Goal: Obtain resource: Download file/media

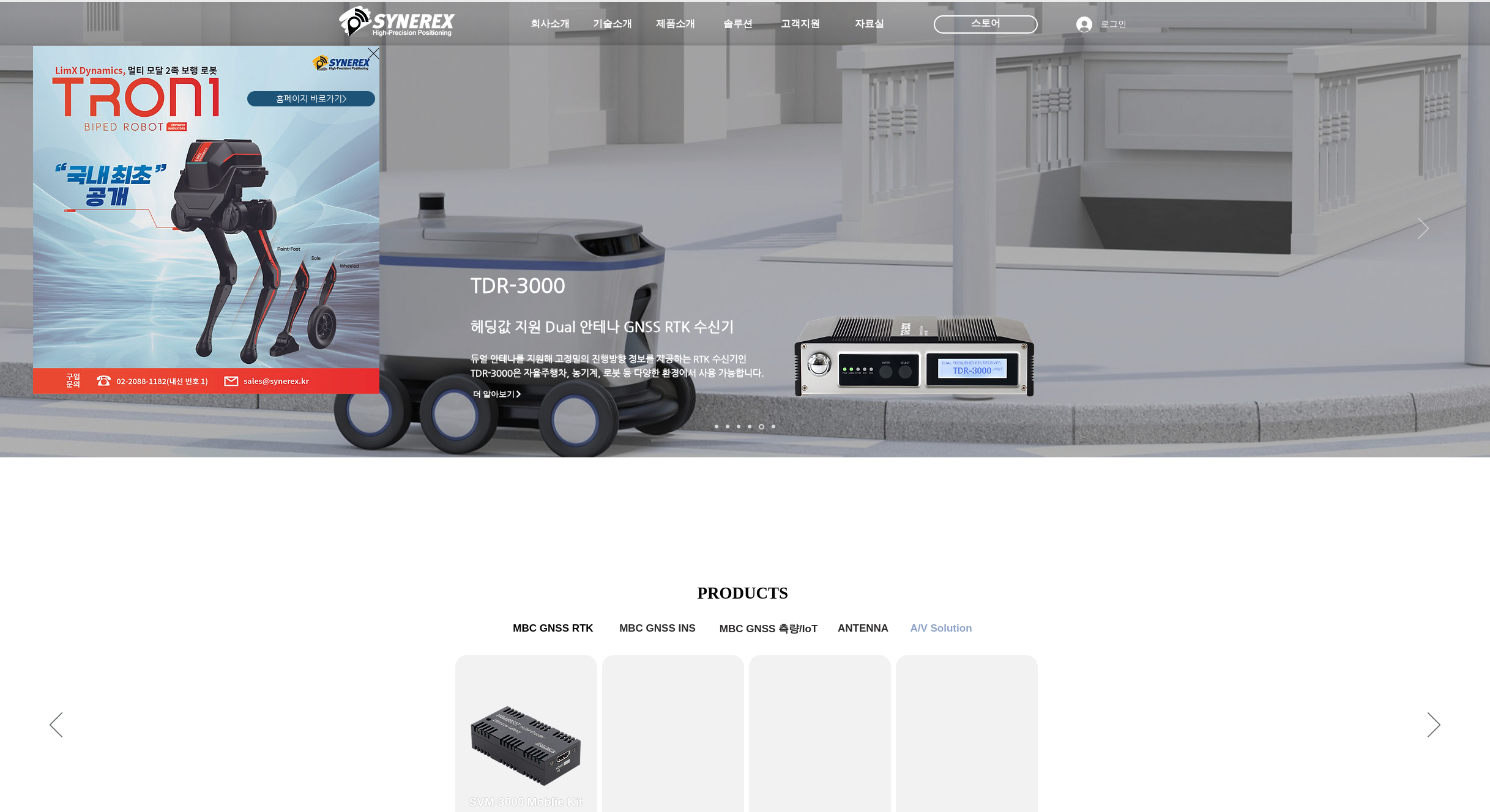
click at [341, 516] on div "LimX Dinamics" at bounding box center [745, 406] width 1490 height 812
click at [362, 56] on img "LimX Dinamics" at bounding box center [206, 219] width 346 height 348
click at [370, 55] on icon "사이트로 돌아가기" at bounding box center [374, 53] width 11 height 15
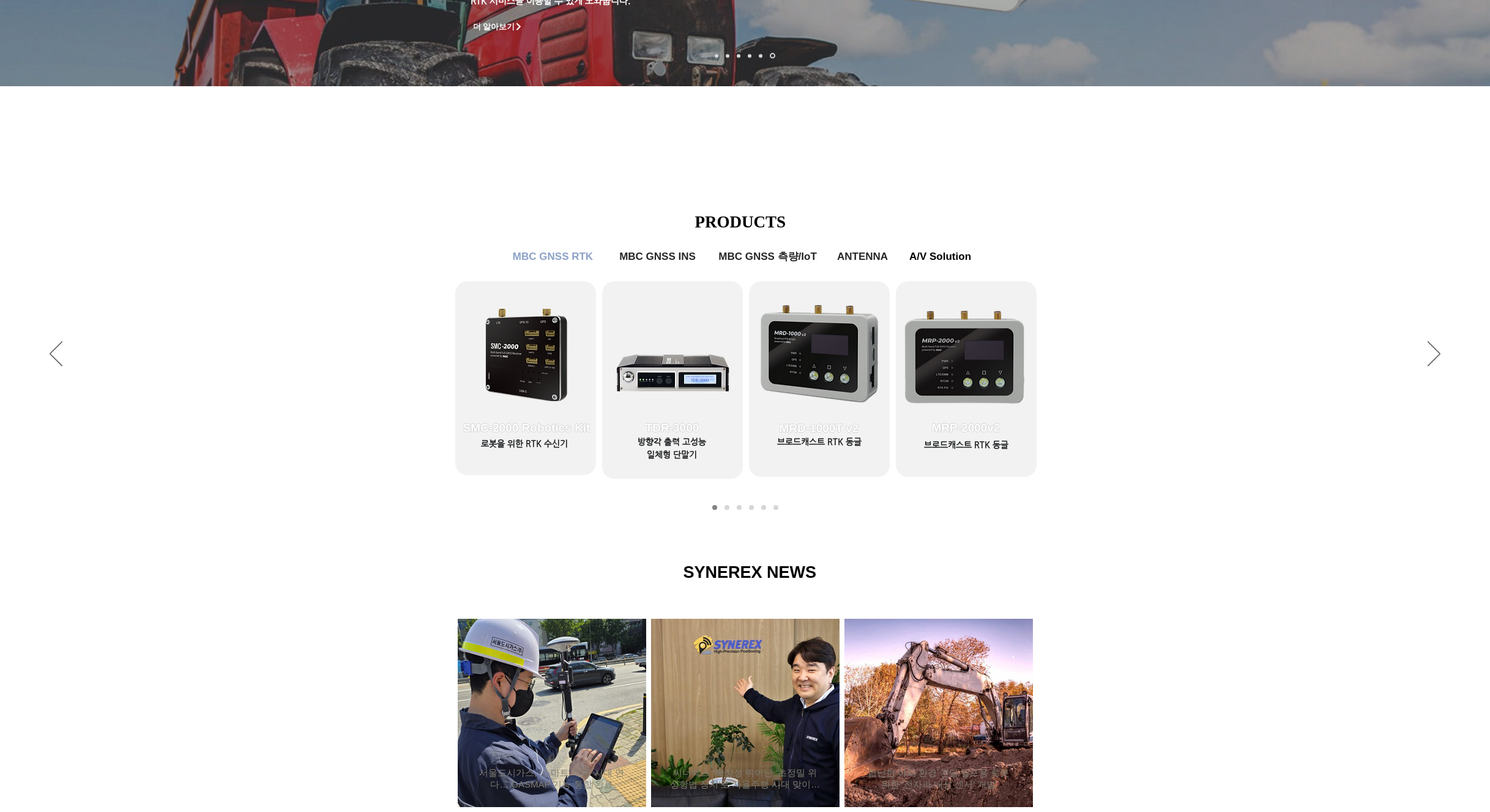
scroll to position [352, 0]
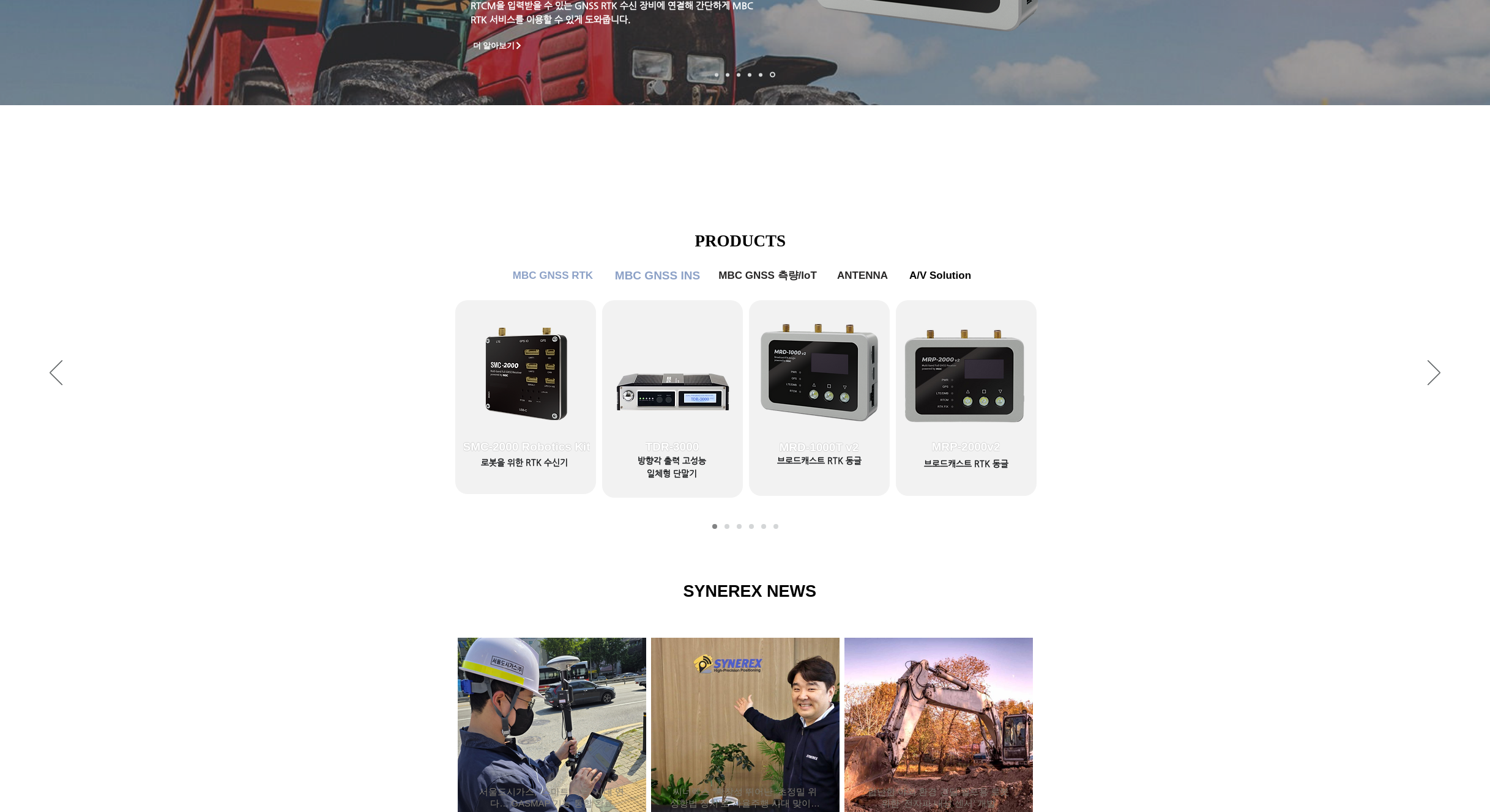
click at [676, 280] on span "MBC GNSS INS" at bounding box center [657, 275] width 85 height 14
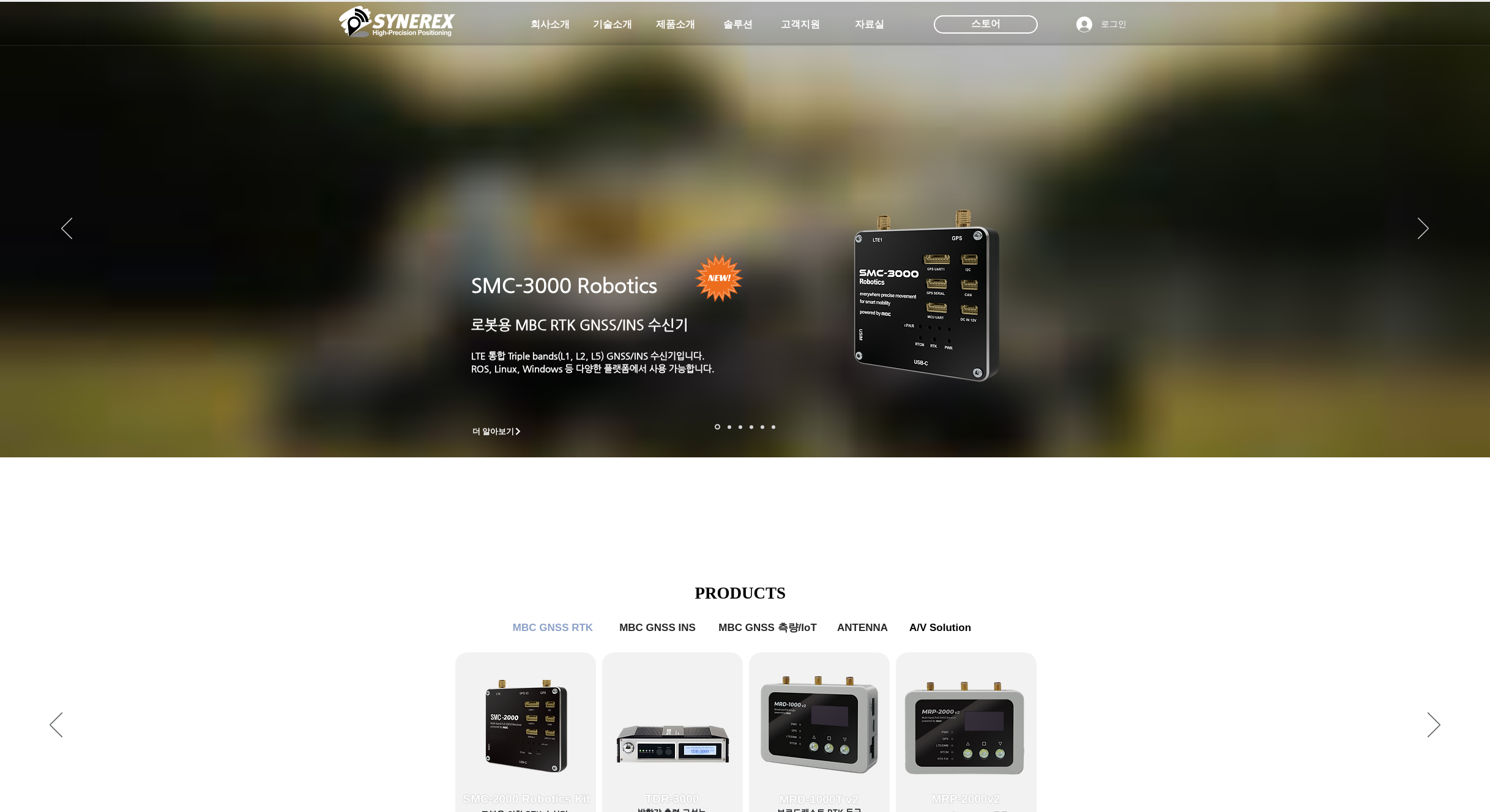
scroll to position [352, 0]
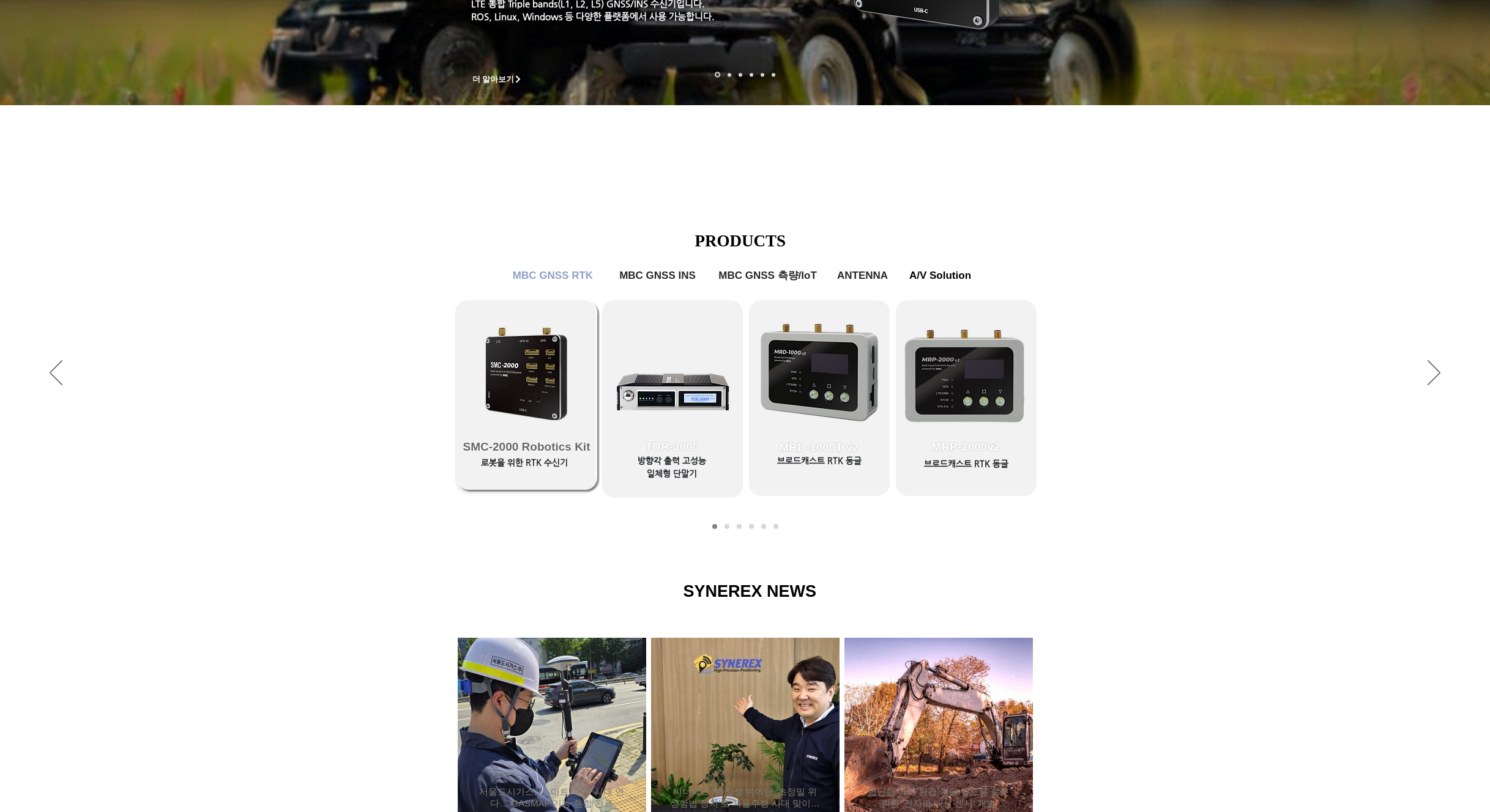
click at [541, 406] on span "SMC-2000 Robotics Kit" at bounding box center [527, 447] width 141 height 85
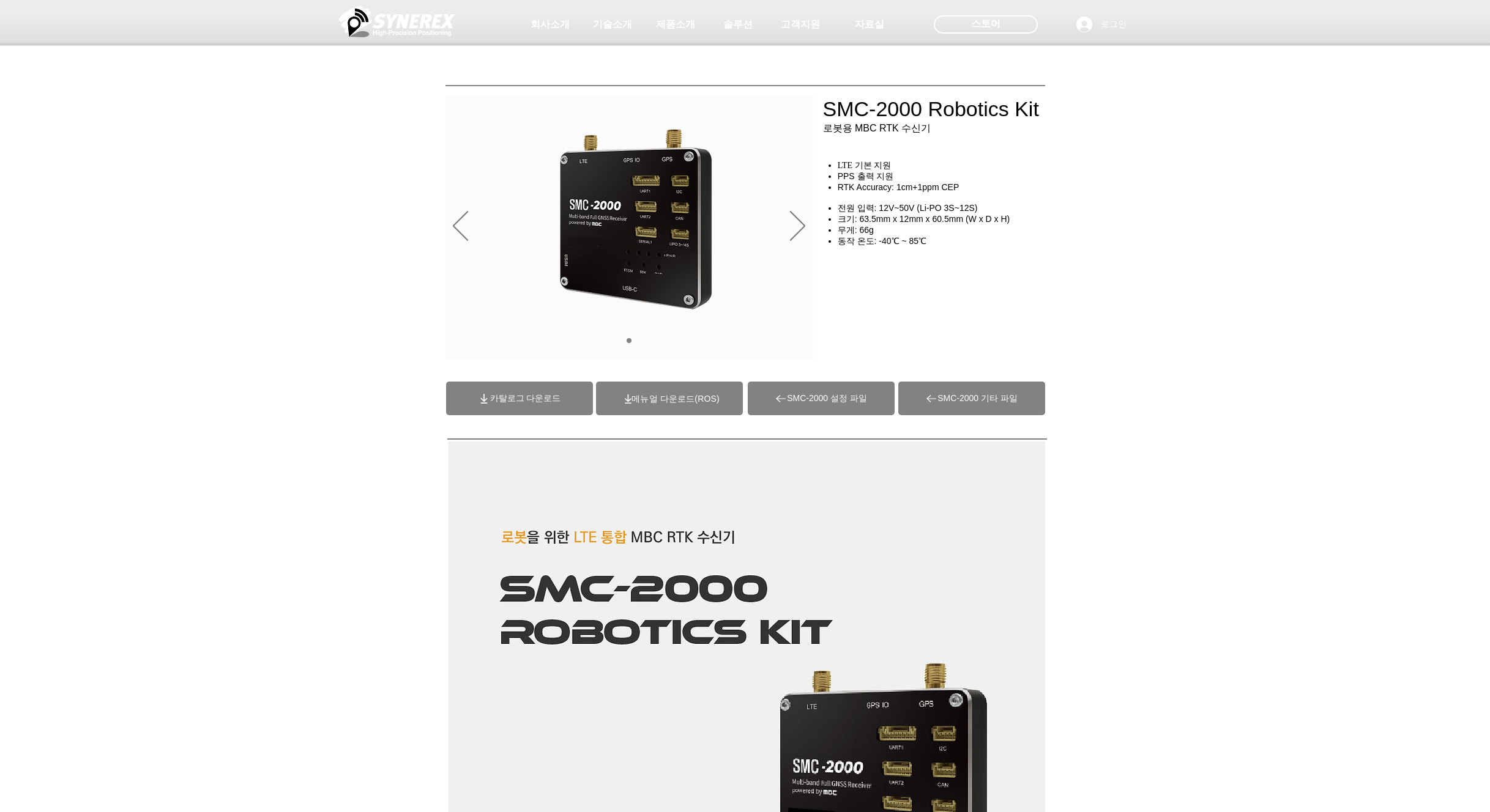
click at [668, 403] on span "(ROS)메뉴얼 다운로드" at bounding box center [675, 399] width 88 height 10
click at [776, 399] on span "SMC-2000 설정 파일" at bounding box center [821, 398] width 147 height 33
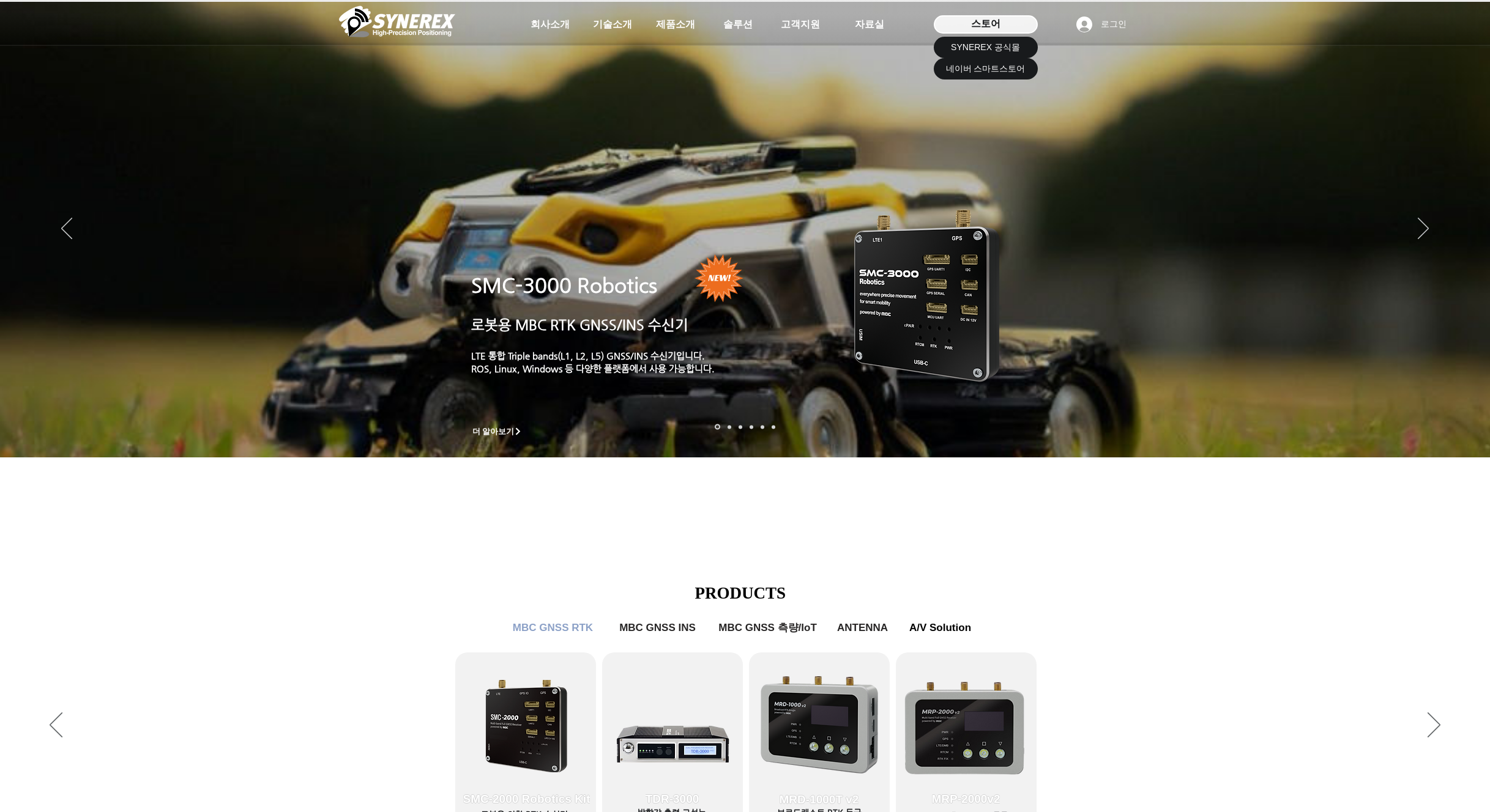
click at [973, 20] on span "스토어" at bounding box center [985, 23] width 29 height 14
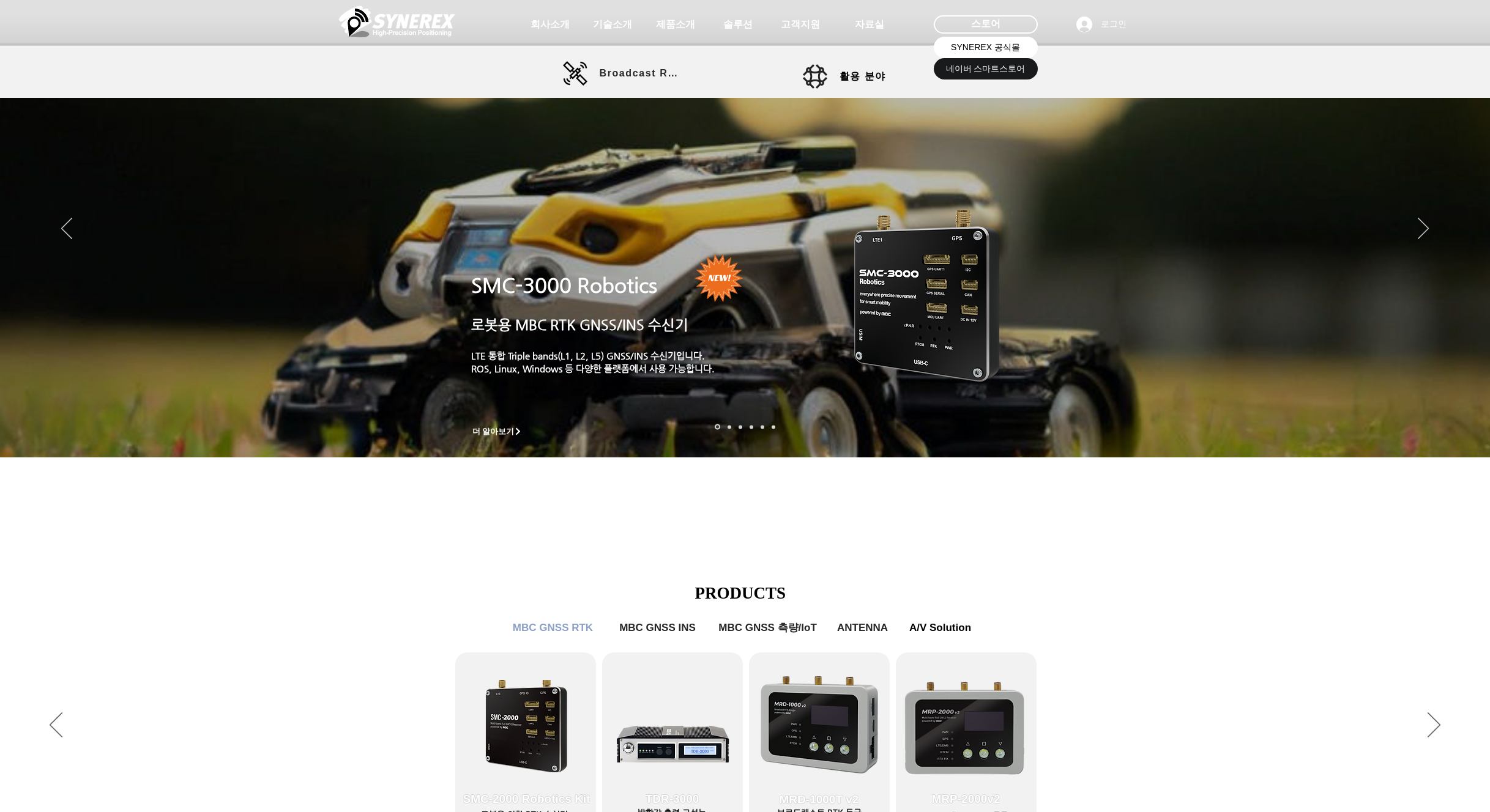
click at [943, 52] on link "SYNEREX 공식몰" at bounding box center [986, 48] width 104 height 21
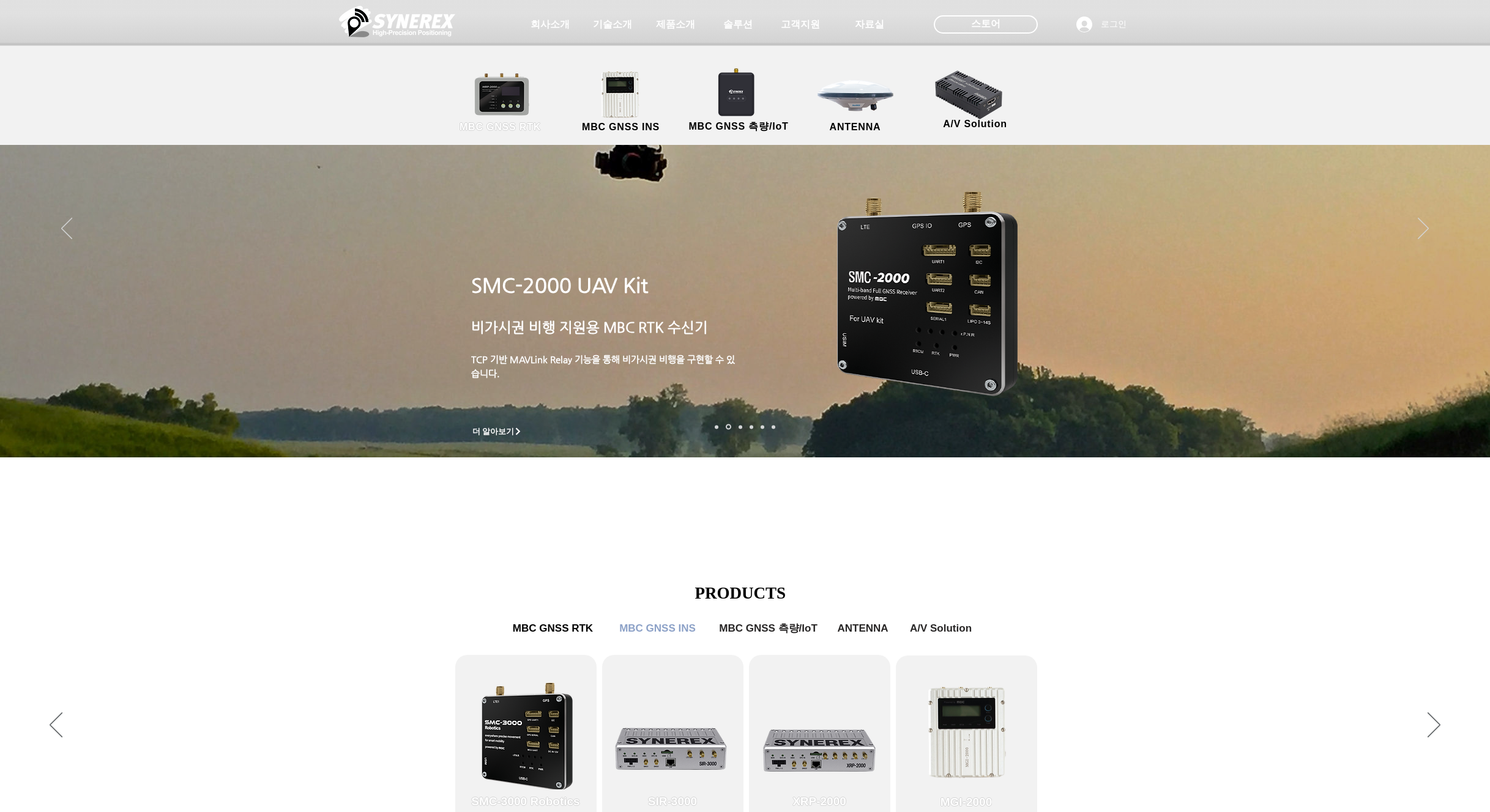
click at [523, 108] on link "MBC GNSS RTK" at bounding box center [500, 102] width 110 height 64
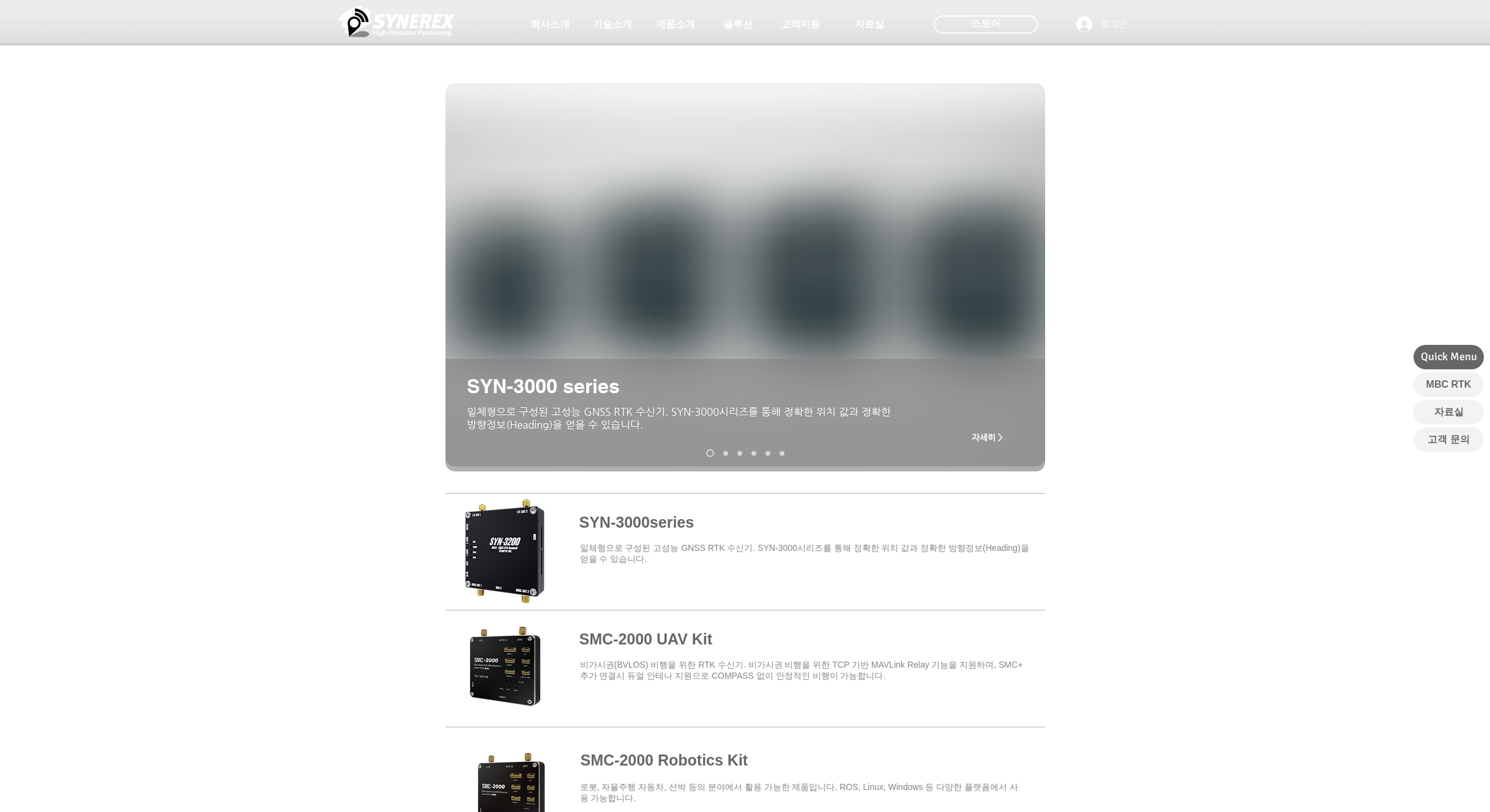
click at [518, 127] on div at bounding box center [745, 90] width 1490 height 181
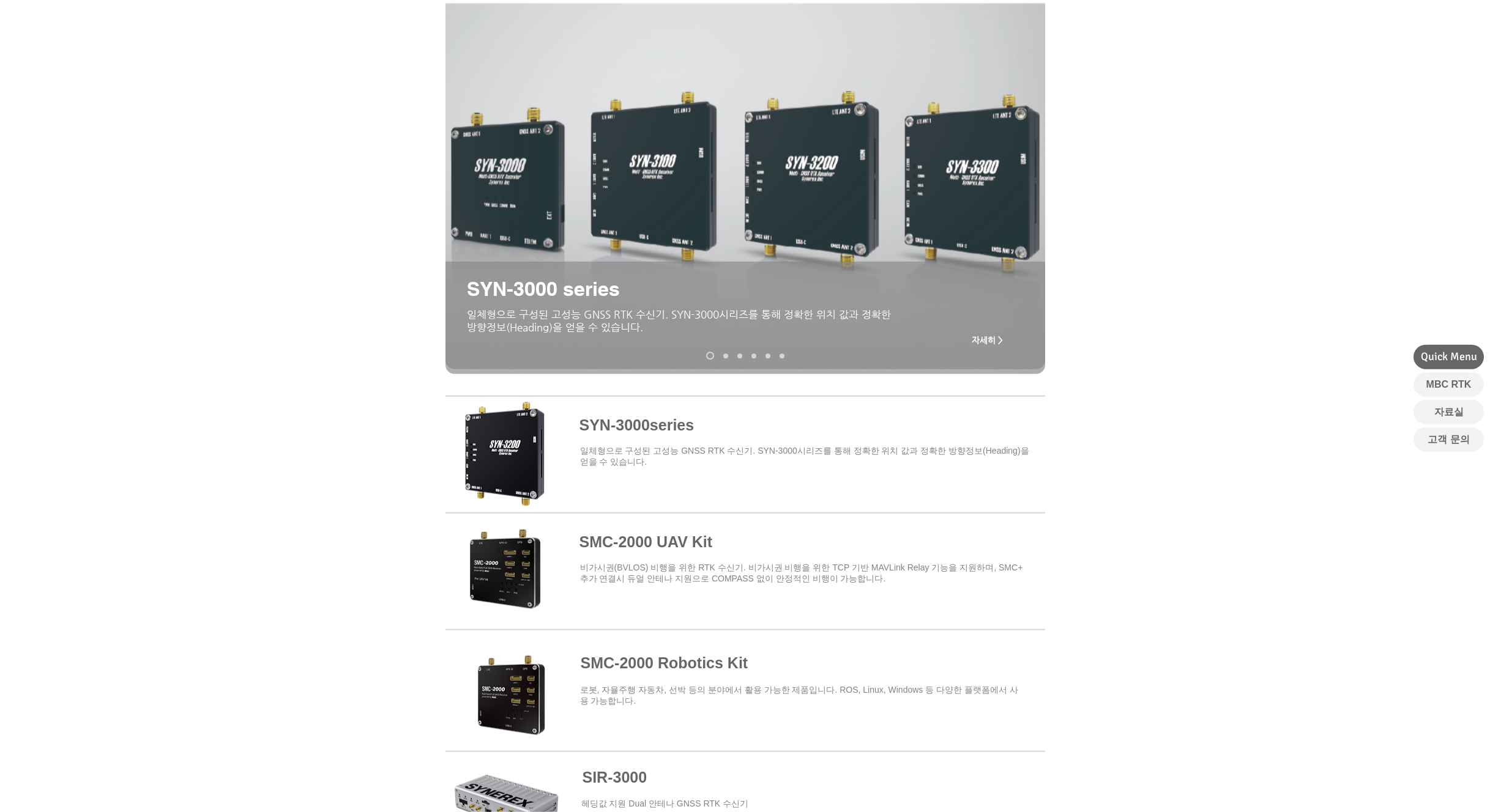
scroll to position [264, 0]
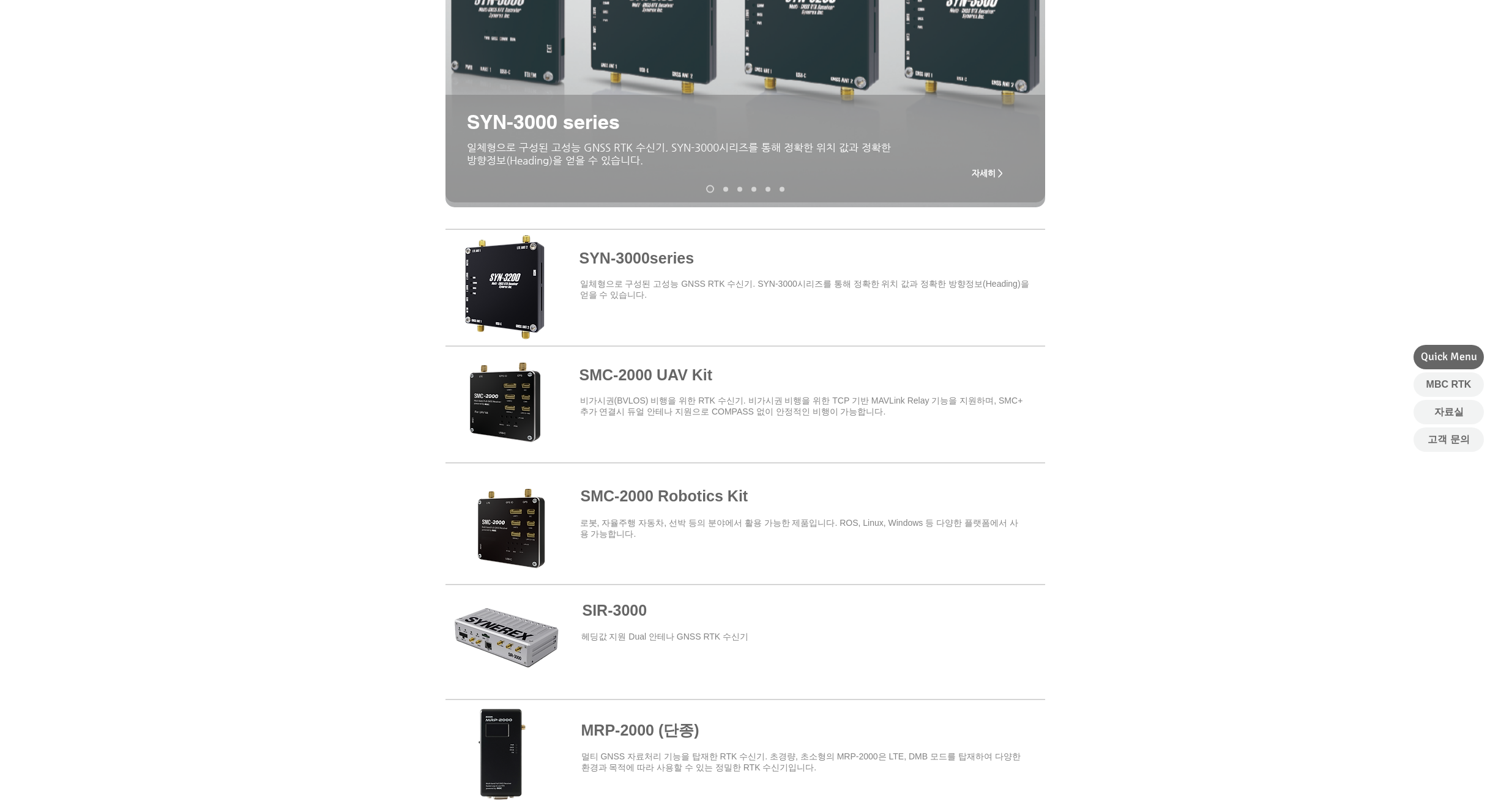
click at [671, 379] on span at bounding box center [745, 402] width 599 height 107
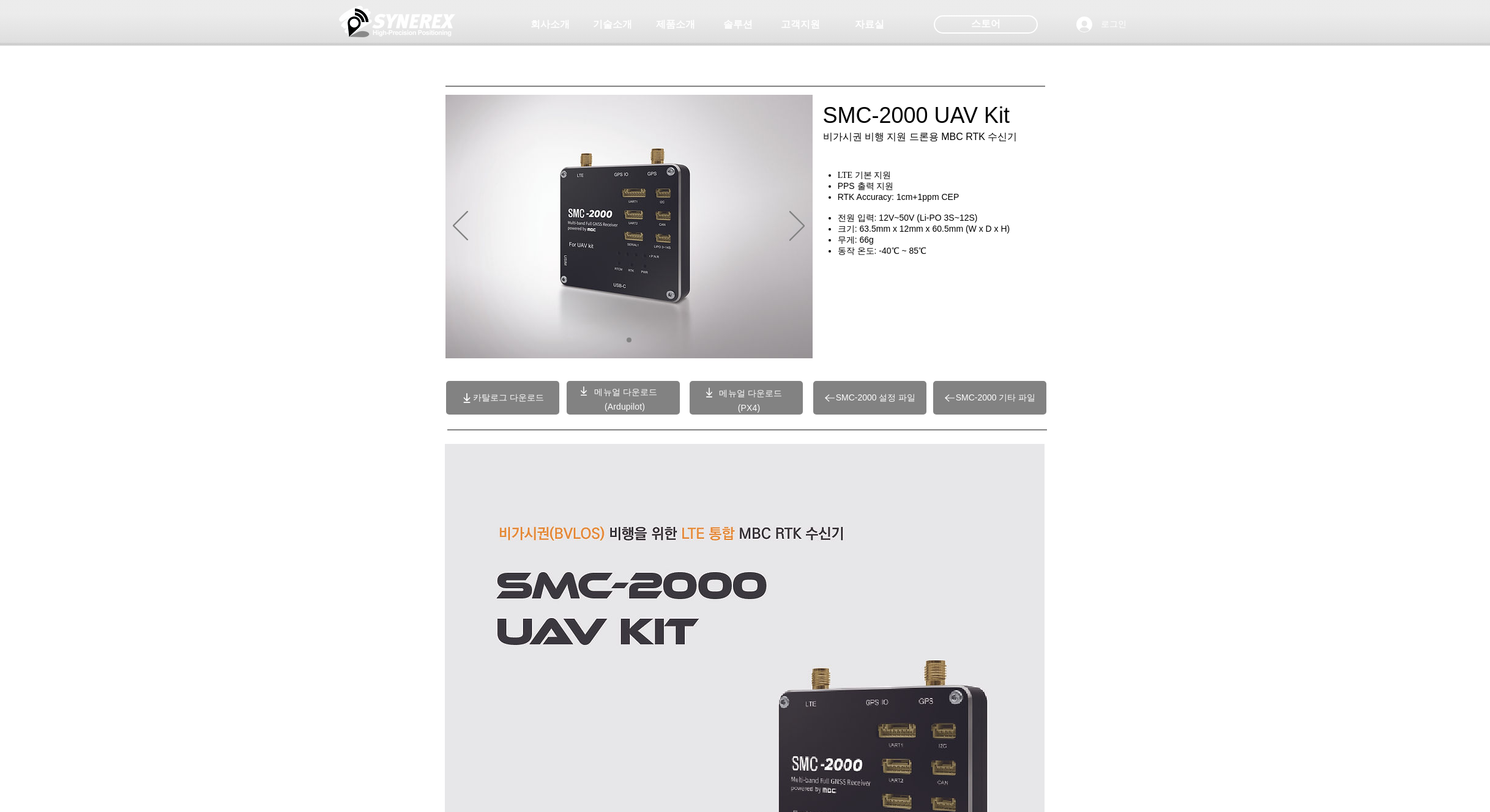
click at [619, 394] on span "메뉴얼 다운로드" at bounding box center [626, 392] width 63 height 10
